Goal: Task Accomplishment & Management: Manage account settings

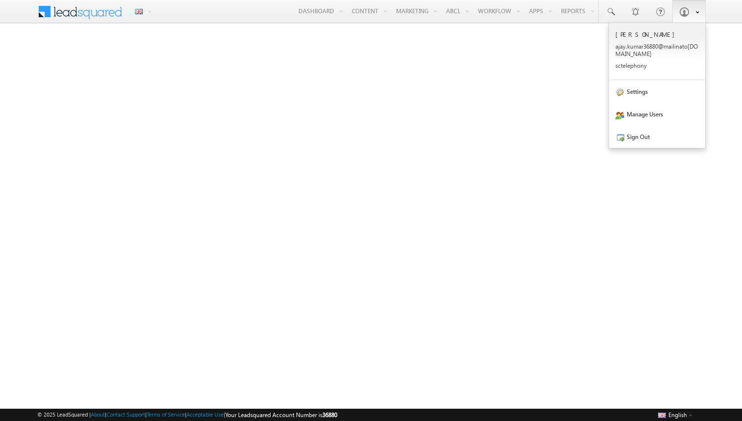
click at [367, 5] on link at bounding box center [688, 11] width 33 height 23
click at [367, 134] on link "Sign Out" at bounding box center [657, 136] width 96 height 23
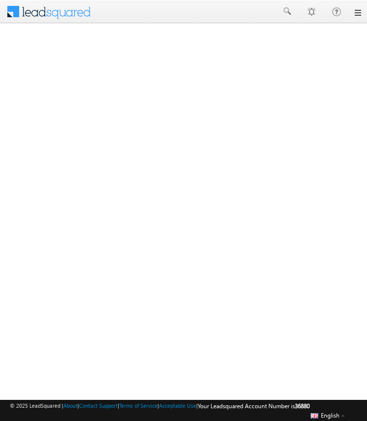
click at [356, 14] on link at bounding box center [357, 13] width 8 height 8
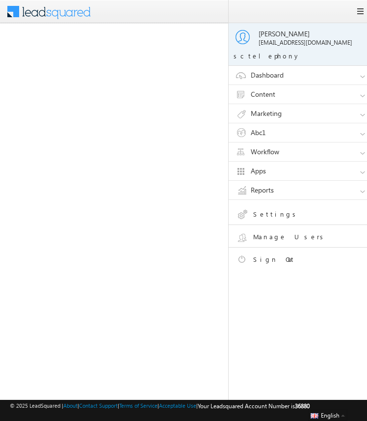
click at [261, 259] on link "Sign Out" at bounding box center [306, 260] width 140 height 17
